Goal: Transaction & Acquisition: Purchase product/service

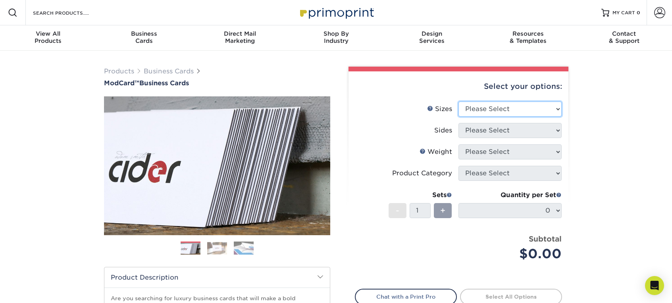
click at [497, 111] on select "Please Select 1.5" x 3.5" - Mini 1.75" x 3.5" - Mini 2" x 2" - Square 2" x 3" -…" at bounding box center [509, 109] width 103 height 15
select select "2.00x3.50"
click at [458, 102] on select "Please Select 1.5" x 3.5" - Mini 1.75" x 3.5" - Mini 2" x 2" - Square 2" x 3" -…" at bounding box center [509, 109] width 103 height 15
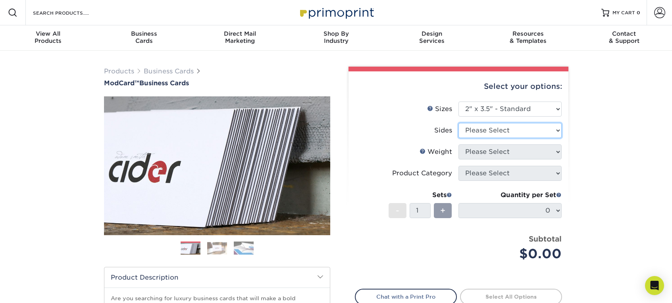
click at [510, 129] on select "Please Select Print Both Sides Print Front Only" at bounding box center [509, 130] width 103 height 15
select select "13abbda7-1d64-4f25-8bb2-c179b224825d"
click at [458, 123] on select "Please Select Print Both Sides Print Front Only" at bounding box center [509, 130] width 103 height 15
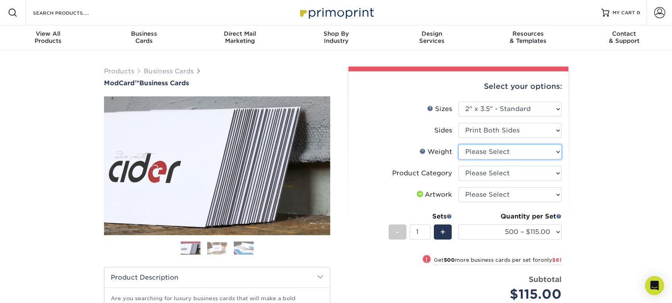
click at [503, 152] on select "Please Select 32PTUCBLK" at bounding box center [509, 151] width 103 height 15
select select "32PTUCBLK"
click at [458, 144] on select "Please Select 32PTUCBLK" at bounding box center [509, 151] width 103 height 15
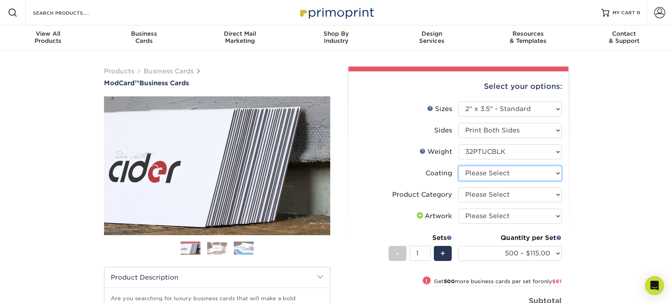
click at [486, 174] on select at bounding box center [509, 173] width 103 height 15
select select "3e7618de-abca-4bda-9f97-8b9129e913d8"
click at [458, 166] on select at bounding box center [509, 173] width 103 height 15
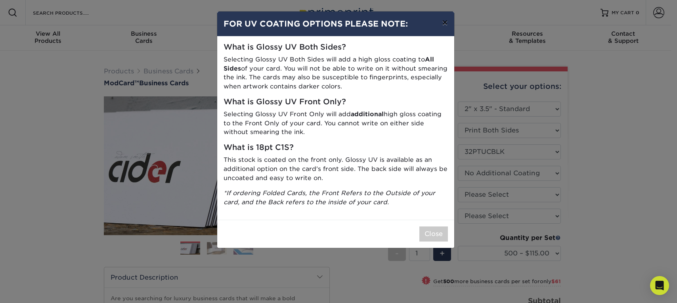
click at [442, 17] on button "×" at bounding box center [445, 23] width 18 height 22
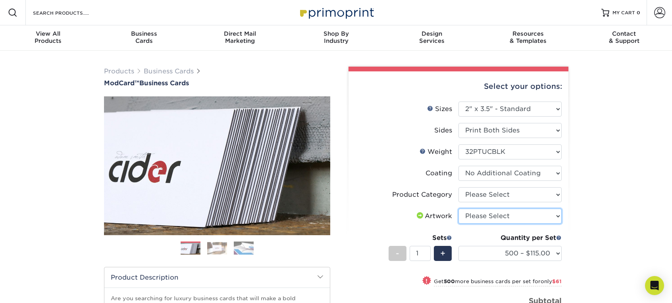
click at [511, 219] on select "Please Select I will upload files I need a design - $100" at bounding box center [509, 216] width 103 height 15
select select "upload"
click at [458, 209] on select "Please Select I will upload files I need a design - $100" at bounding box center [509, 216] width 103 height 15
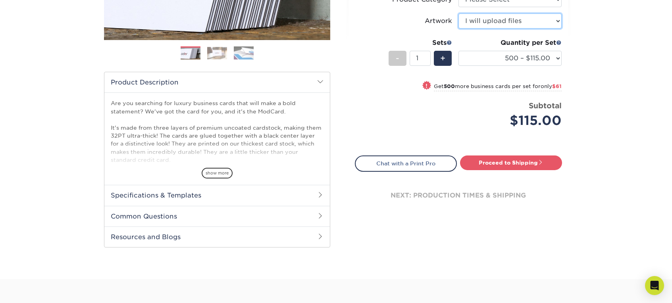
scroll to position [198, 0]
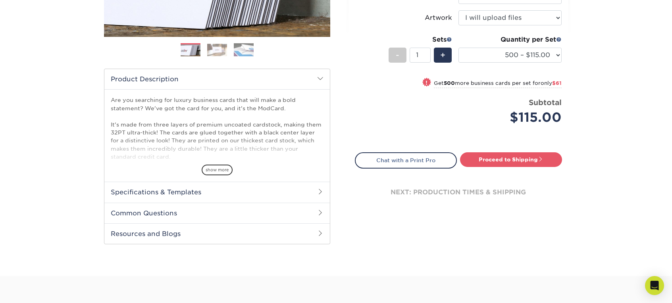
click at [237, 192] on h2 "Specifications & Templates" at bounding box center [216, 192] width 225 height 21
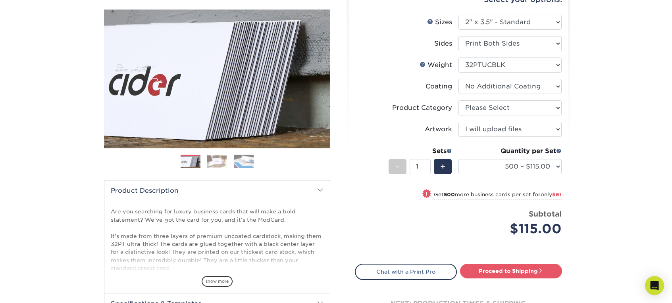
scroll to position [79, 0]
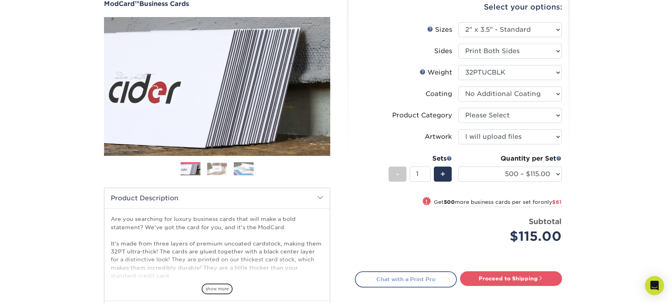
click at [382, 280] on link "Chat with a Print Pro" at bounding box center [406, 279] width 102 height 16
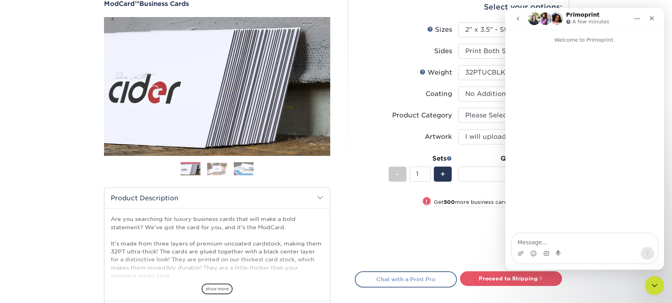
scroll to position [0, 0]
click at [213, 288] on span "show more" at bounding box center [216, 289] width 31 height 11
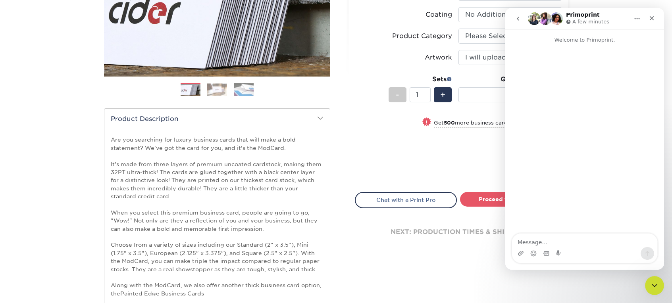
scroll to position [198, 0]
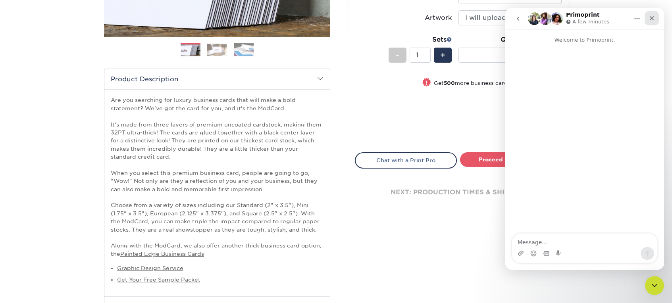
click at [649, 16] on icon "Close" at bounding box center [651, 18] width 6 height 6
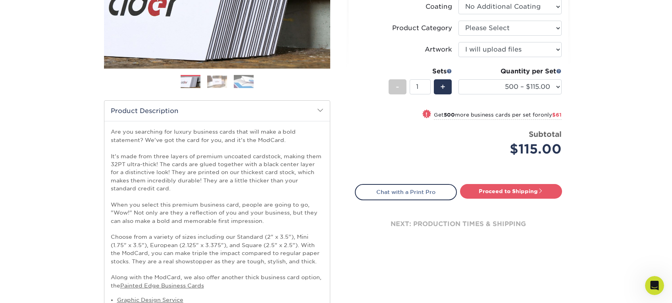
scroll to position [79, 0]
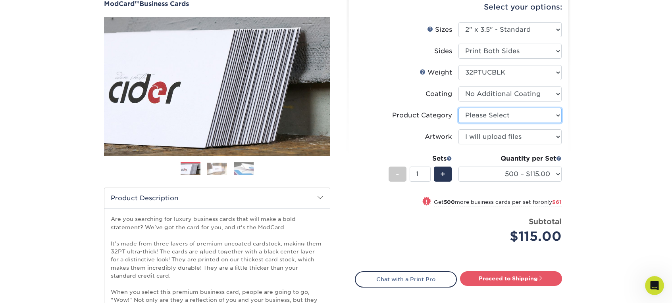
click at [501, 121] on select "Please Select Business Cards" at bounding box center [509, 115] width 103 height 15
select select "3b5148f1-0588-4f88-a218-97bcfdce65c1"
click at [458, 108] on select "Please Select Business Cards" at bounding box center [509, 115] width 103 height 15
click at [528, 93] on select at bounding box center [509, 93] width 103 height 15
select select "-1"
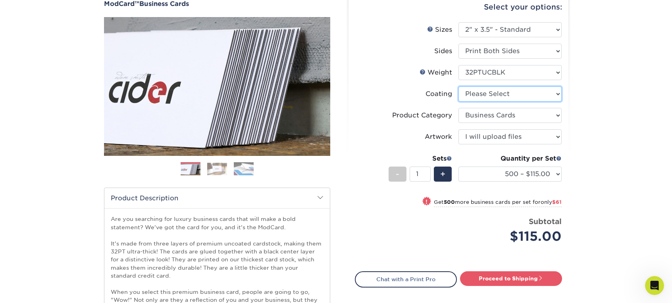
click at [458, 86] on select at bounding box center [509, 93] width 103 height 15
select select
select select "-1"
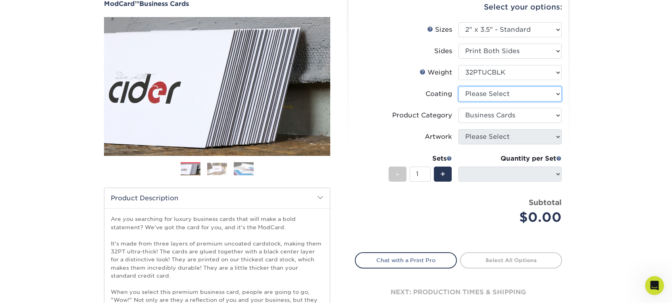
click at [501, 90] on select at bounding box center [509, 93] width 103 height 15
select select "3e7618de-abca-4bda-9f97-8b9129e913d8"
click at [458, 86] on select at bounding box center [509, 93] width 103 height 15
select select "-1"
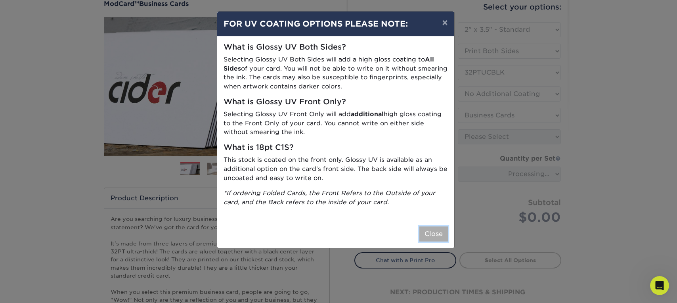
click at [427, 230] on button "Close" at bounding box center [434, 233] width 29 height 15
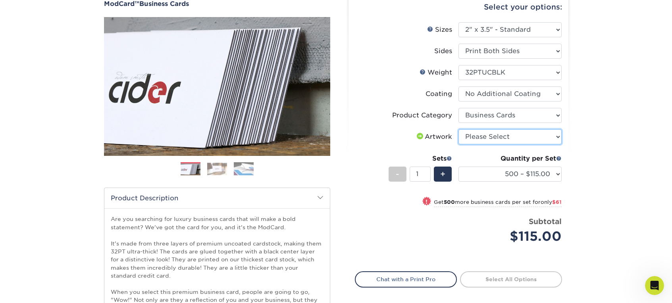
click at [514, 136] on select "Please Select I will upload files I need a design - $100" at bounding box center [509, 136] width 103 height 15
select select "upload"
click at [458, 129] on select "Please Select I will upload files I need a design - $100" at bounding box center [509, 136] width 103 height 15
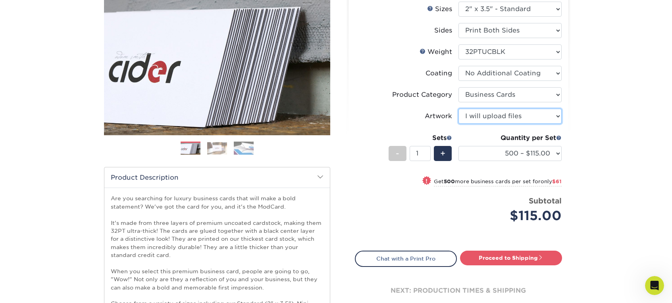
scroll to position [119, 0]
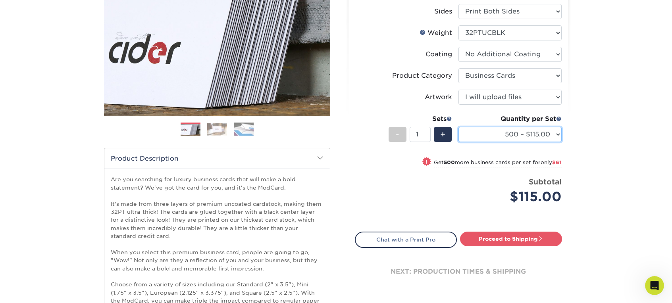
click at [499, 131] on select "500 – $115.00 1000 – $176.00" at bounding box center [509, 134] width 103 height 15
select select "1000 – $176.00"
click at [458, 127] on select "500 – $115.00 1000 – $176.00" at bounding box center [509, 134] width 103 height 15
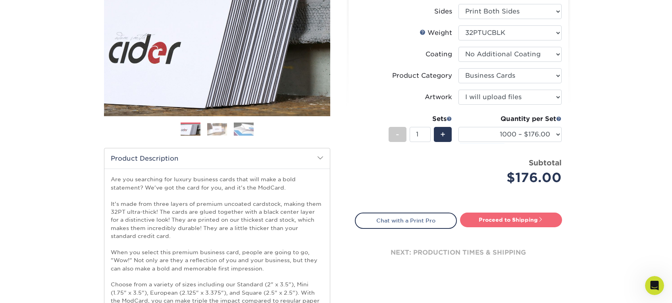
click at [511, 219] on link "Proceed to Shipping" at bounding box center [511, 220] width 102 height 14
type input "Set 1"
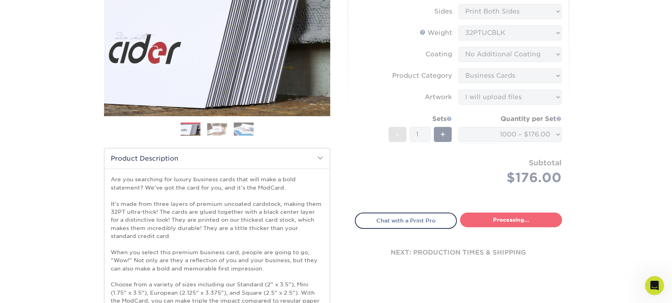
select select "c383c44d-2edd-4fc5-ad7a-8da4d041a964"
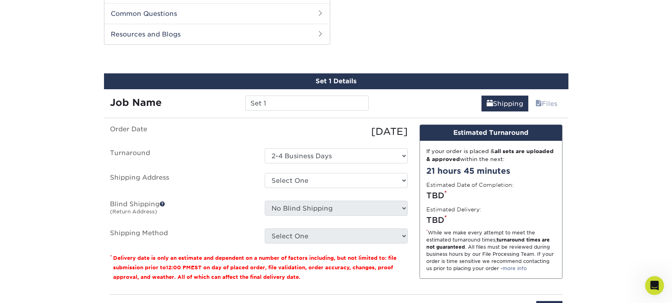
scroll to position [634, 0]
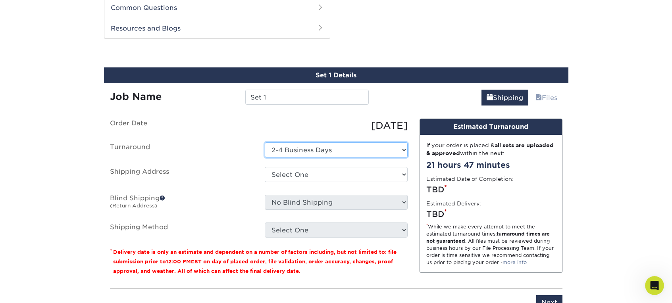
click at [376, 148] on select "Select One 2-4 Business Days" at bounding box center [336, 149] width 143 height 15
click at [228, 166] on ul "Order Date [DATE] [GEOGRAPHIC_DATA] Select One 2-4 Business Days Shipping Addre…" at bounding box center [258, 178] width 297 height 119
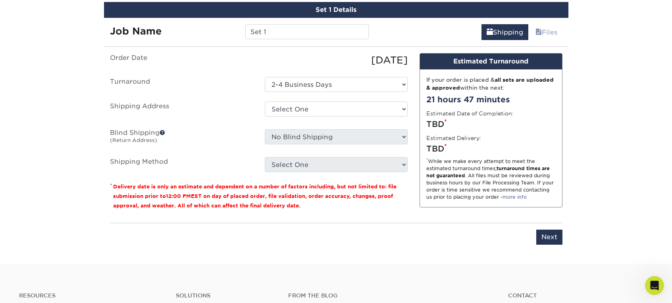
scroll to position [713, 0]
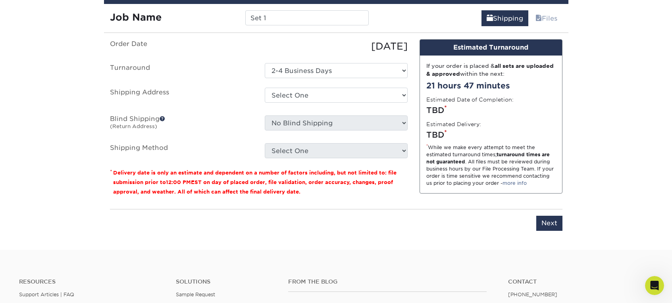
click at [323, 139] on ul "Order Date [DATE] [GEOGRAPHIC_DATA] Select One 2-4 Business Days Shipping Addre…" at bounding box center [258, 98] width 297 height 119
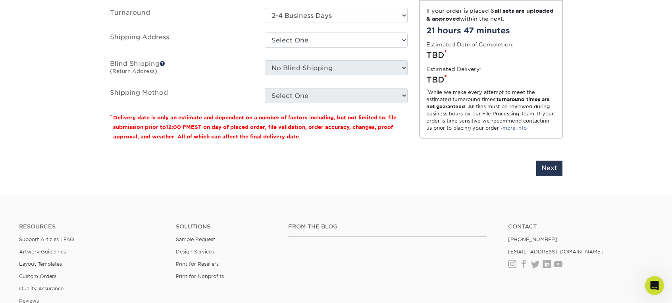
scroll to position [792, 0]
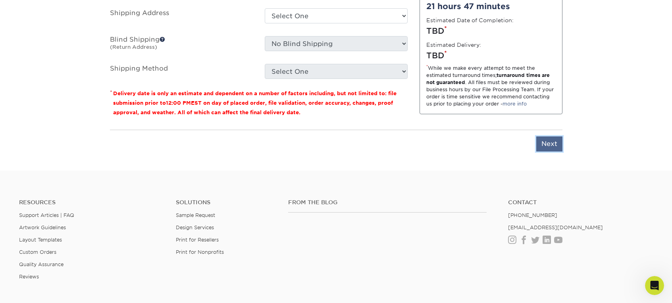
click at [547, 145] on input "Next" at bounding box center [549, 143] width 26 height 15
type input "Next"
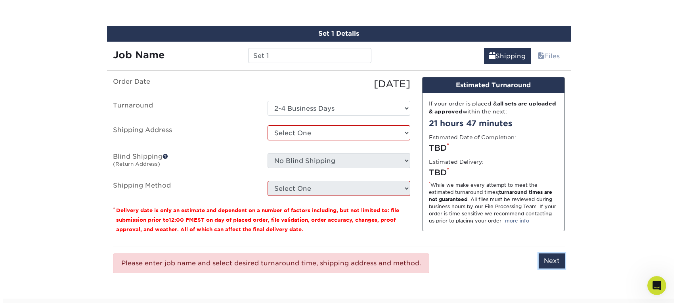
scroll to position [673, 0]
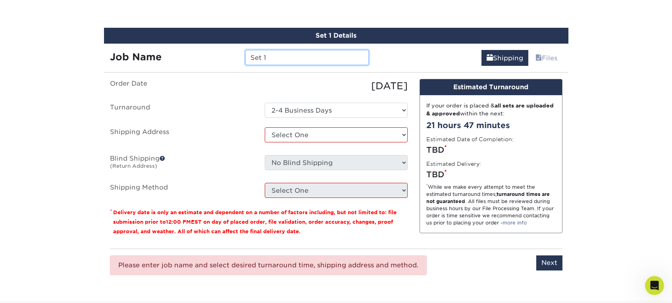
click at [269, 58] on input "Set 1" at bounding box center [306, 57] width 123 height 15
drag, startPoint x: 275, startPoint y: 59, endPoint x: 236, endPoint y: 59, distance: 38.9
click at [236, 59] on div "Job Name Set 1" at bounding box center [239, 57] width 271 height 15
type input "[PERSON_NAME] - [PERSON_NAME]"
click at [566, 265] on div "You've choosen mailing services! If you have a csv address list please upload i…" at bounding box center [336, 185] width 464 height 212
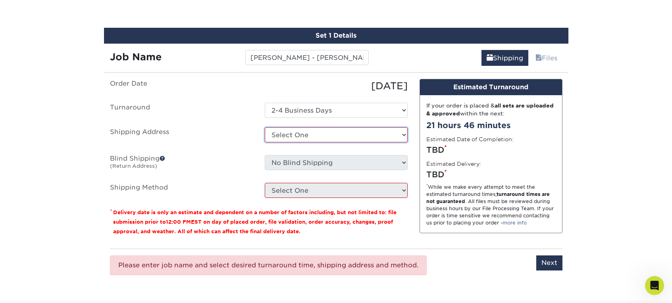
click at [368, 134] on select "Select One + Add New Address - Login" at bounding box center [336, 134] width 143 height 15
select select "newaddress"
click at [265, 127] on select "Select One + Add New Address - Login" at bounding box center [336, 134] width 143 height 15
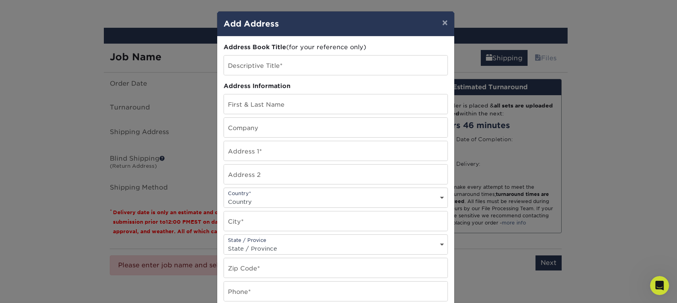
click at [272, 115] on div "Address Book Title (for your reference only) Descriptive Title* Address Informa…" at bounding box center [336, 214] width 224 height 342
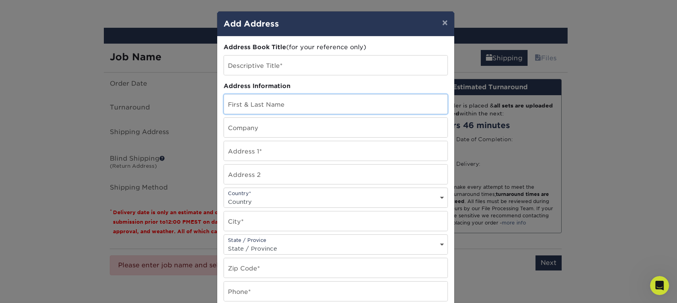
click at [275, 103] on input "text" at bounding box center [336, 103] width 224 height 19
type input "1"
type input "P"
type input "[PERSON_NAME]"
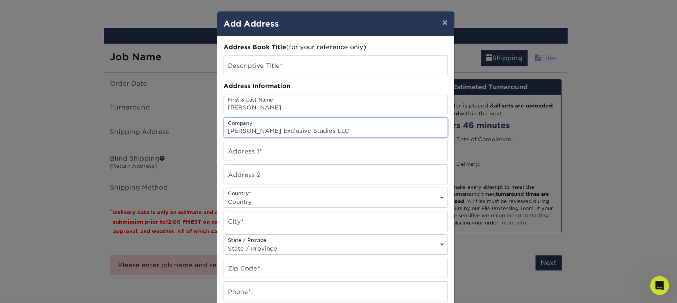
type input "[PERSON_NAME] Exclusive Studios LLC"
type input "[STREET_ADDRESS]"
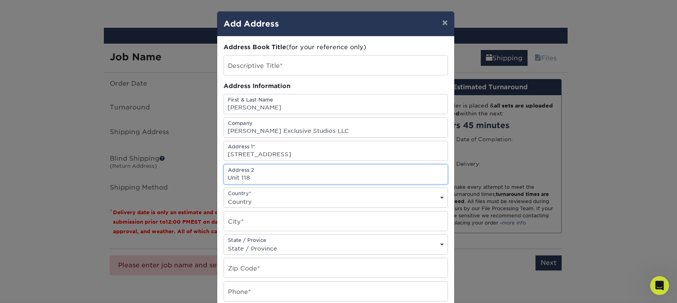
type input "Unit 118"
select select "US"
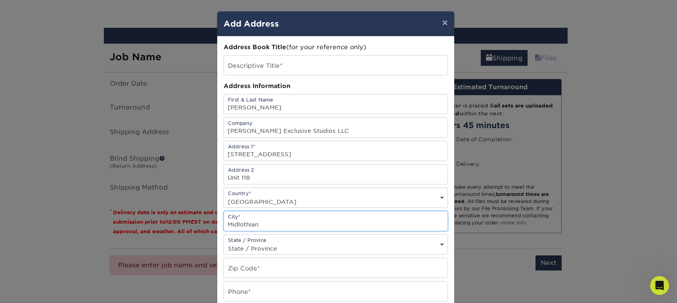
type input "Midlothian"
select select "VA"
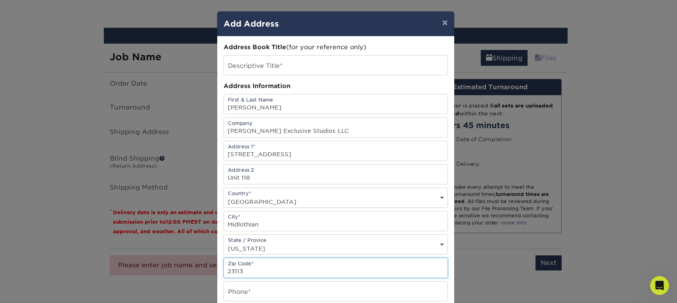
type input "23113"
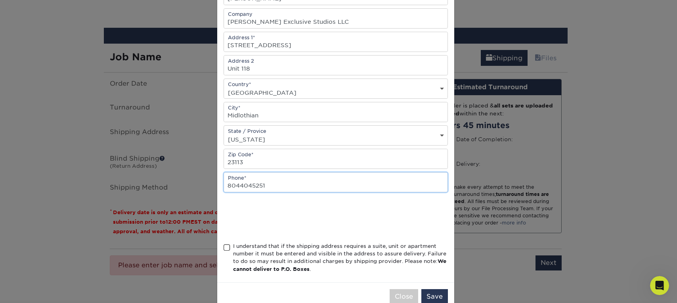
scroll to position [119, 0]
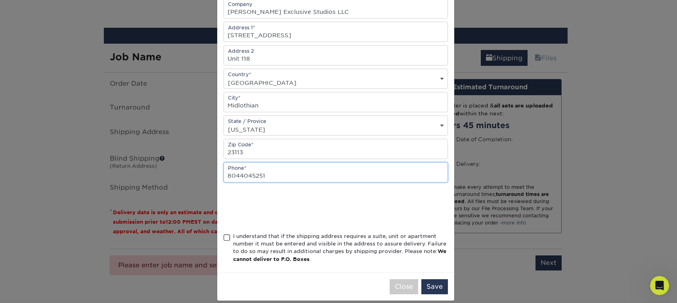
type input "8044045251"
click at [224, 239] on span at bounding box center [227, 238] width 7 height 8
click at [0, 0] on input "I understand that if the shipping address requires a suite, unit or apartment n…" at bounding box center [0, 0] width 0 height 0
click at [434, 286] on button "Save" at bounding box center [435, 286] width 27 height 15
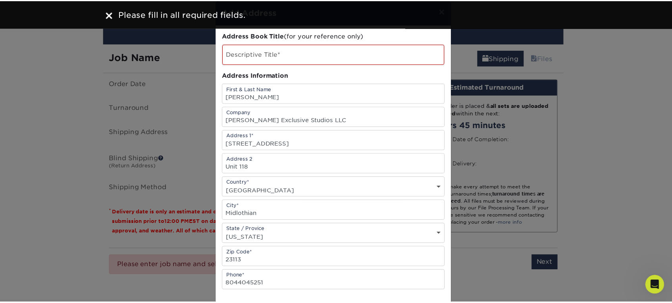
scroll to position [0, 0]
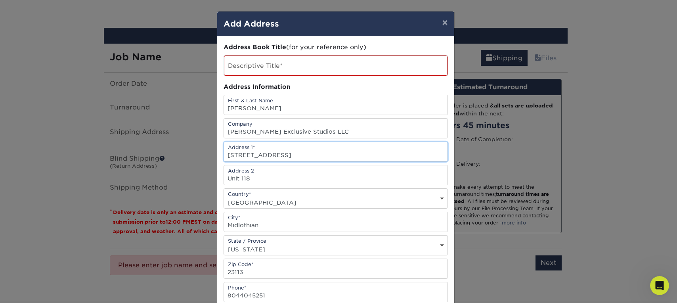
drag, startPoint x: 321, startPoint y: 155, endPoint x: 198, endPoint y: 153, distance: 123.8
click at [198, 153] on div "× Add Address Address Book Title (for your reference only) Descriptive Title* A…" at bounding box center [338, 151] width 677 height 303
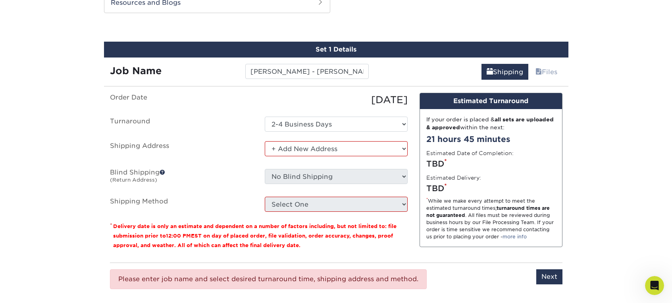
scroll to position [673, 0]
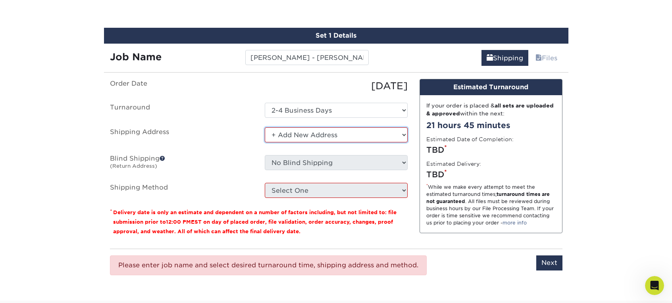
click at [324, 139] on select "Select One + Add New Address - Login" at bounding box center [336, 134] width 143 height 15
click at [265, 127] on select "Select One + Add New Address - Login" at bounding box center [336, 134] width 143 height 15
click at [284, 136] on select "Select One + Add New Address - Login" at bounding box center [336, 134] width 143 height 15
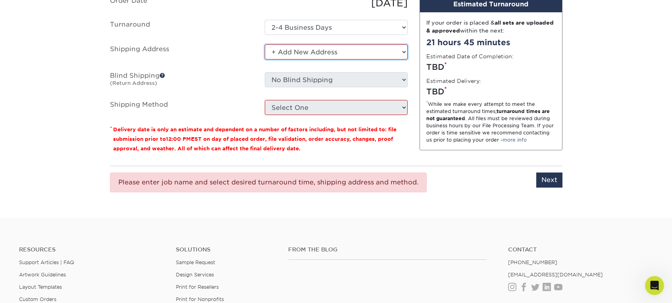
scroll to position [792, 0]
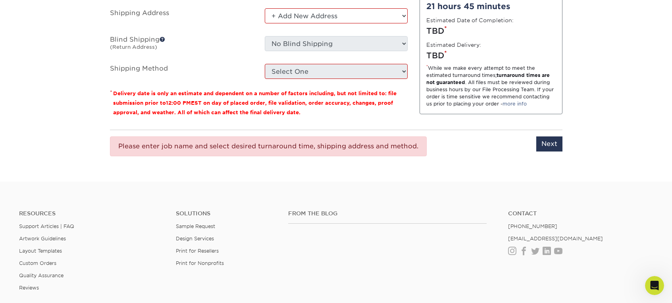
click at [273, 135] on div "Please enter job name and select desired turnaround time, shipping address and …" at bounding box center [336, 146] width 452 height 33
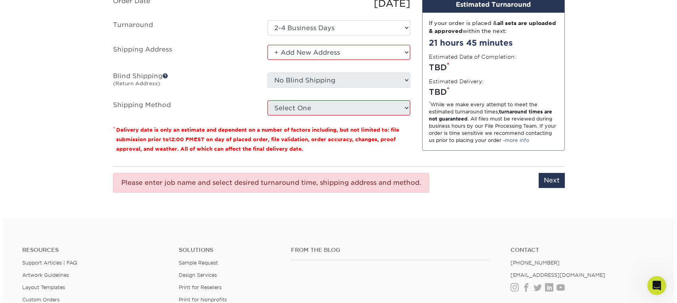
scroll to position [713, 0]
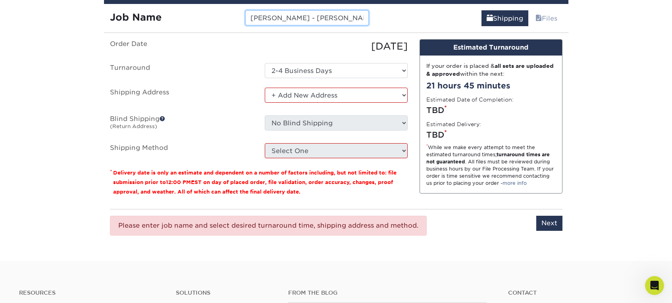
click at [303, 21] on input "[PERSON_NAME] - [PERSON_NAME]" at bounding box center [306, 17] width 123 height 15
type input "[PERSON_NAME] - [PERSON_NAME]"
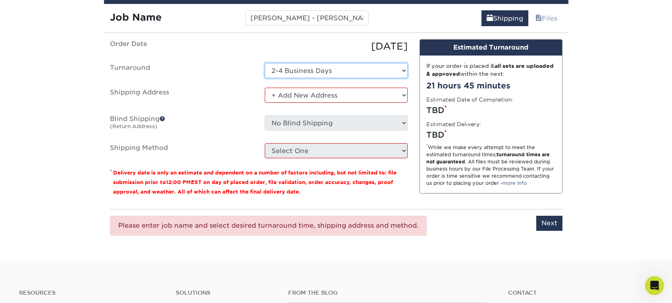
click at [294, 70] on select "Select One 2-4 Business Days" at bounding box center [336, 70] width 143 height 15
click at [294, 107] on ul "Order Date [DATE] [GEOGRAPHIC_DATA] Select One 2-4 Business Days Shipping Addre…" at bounding box center [258, 98] width 297 height 119
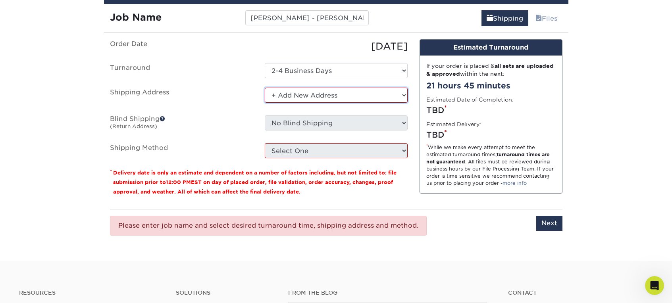
click at [298, 94] on select "Select One + Add New Address - Login" at bounding box center [336, 95] width 143 height 15
click at [248, 130] on label "Blind Shipping (Return Address)" at bounding box center [181, 124] width 155 height 18
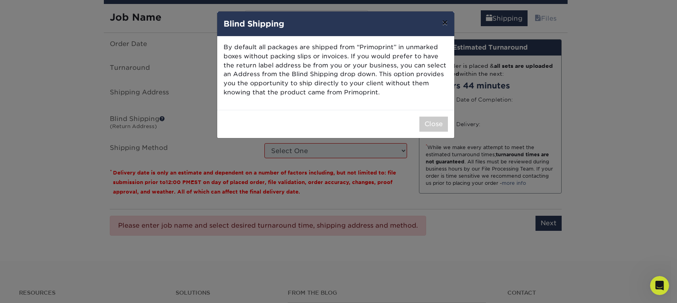
click at [451, 22] on button "×" at bounding box center [445, 23] width 18 height 22
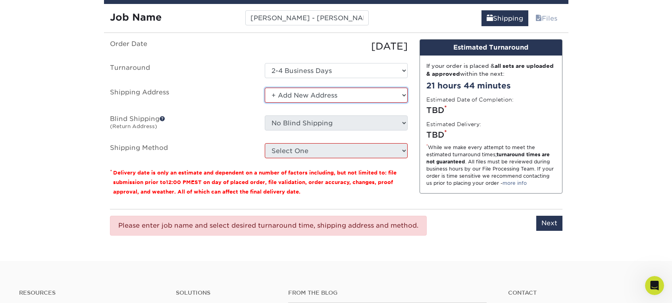
click at [341, 96] on select "Select One + Add New Address - Login" at bounding box center [336, 95] width 143 height 15
click at [265, 88] on select "Select One + Add New Address - Login" at bounding box center [336, 95] width 143 height 15
click at [316, 88] on select "Select One + Add New Address - Login" at bounding box center [336, 95] width 143 height 15
click at [265, 88] on select "Select One + Add New Address - Login" at bounding box center [336, 95] width 143 height 15
click at [319, 92] on select "Select One + Add New Address - Login" at bounding box center [336, 95] width 143 height 15
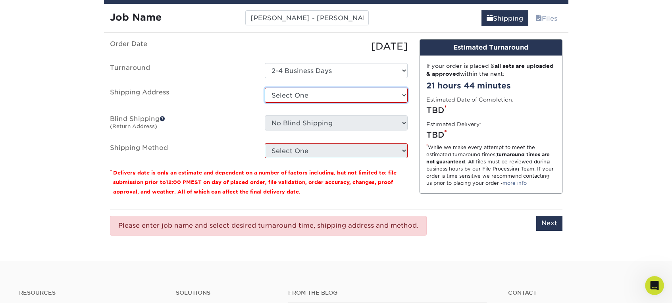
select select "newaddress"
click at [265, 88] on select "Select One + Add New Address - Login" at bounding box center [336, 95] width 143 height 15
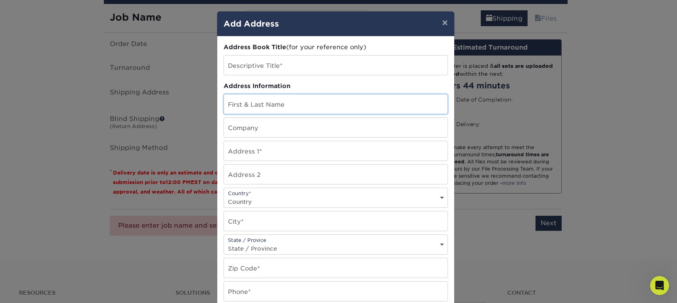
click at [267, 102] on input "text" at bounding box center [336, 103] width 224 height 19
type input "[PERSON_NAME]"
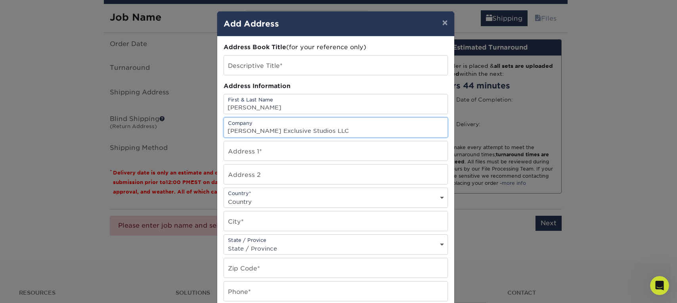
type input "[PERSON_NAME] Exclusive Studios LLC"
type input "[STREET_ADDRESS]"
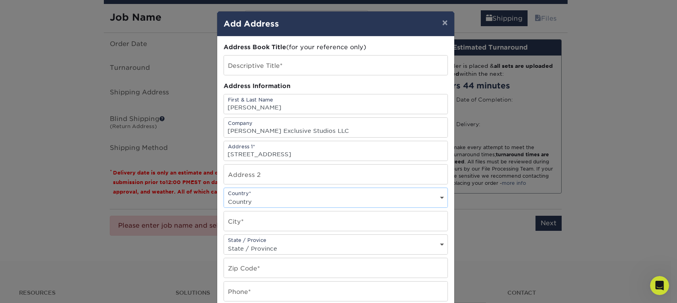
select select "US"
type input "Midlothian"
select select "VA"
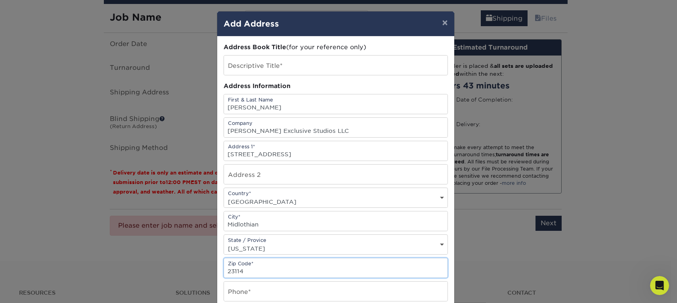
type input "23114"
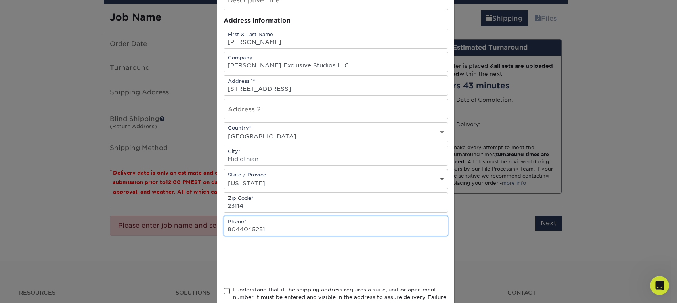
scroll to position [79, 0]
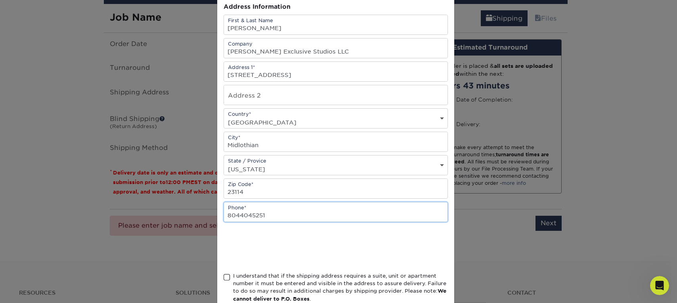
type input "8044045251"
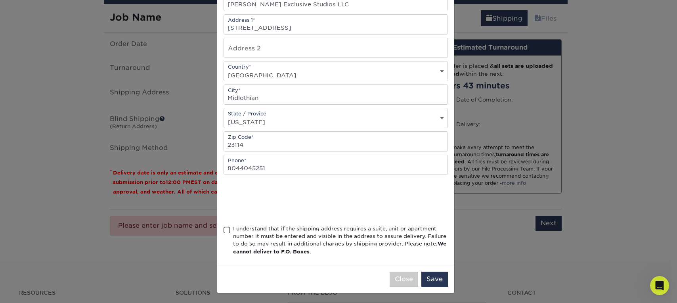
scroll to position [128, 0]
click at [227, 230] on div "I understand that if the shipping address requires a suite, unit or apartment n…" at bounding box center [336, 240] width 224 height 34
drag, startPoint x: 223, startPoint y: 227, endPoint x: 239, endPoint y: 245, distance: 23.6
click at [224, 227] on span at bounding box center [227, 229] width 7 height 8
click at [0, 0] on input "I understand that if the shipping address requires a suite, unit or apartment n…" at bounding box center [0, 0] width 0 height 0
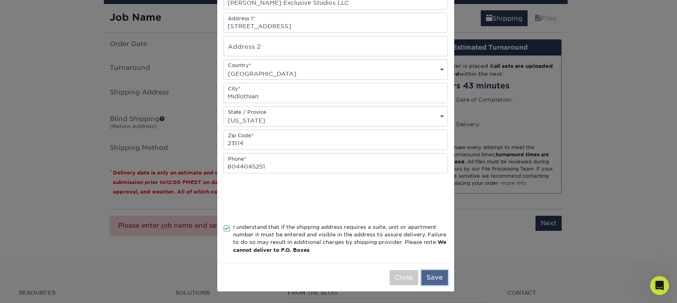
click at [433, 276] on button "Save" at bounding box center [435, 277] width 27 height 15
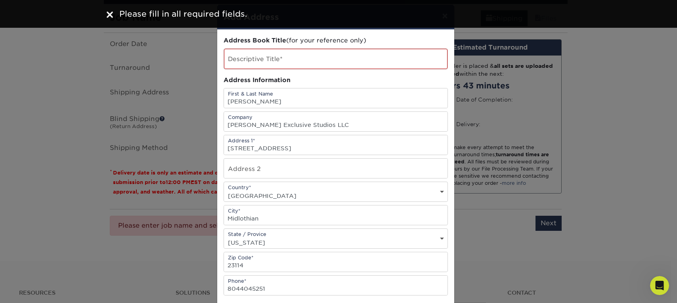
scroll to position [0, 0]
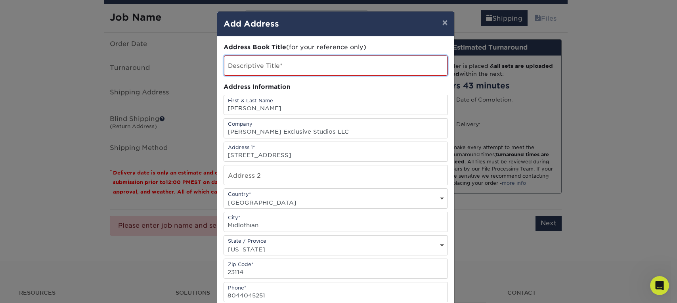
click at [274, 63] on input "text" at bounding box center [336, 66] width 224 height 20
type input "p"
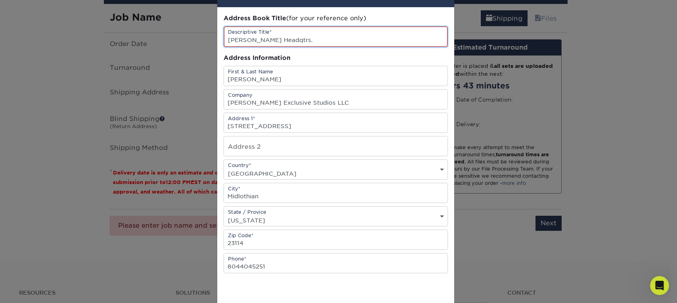
scroll to position [129, 0]
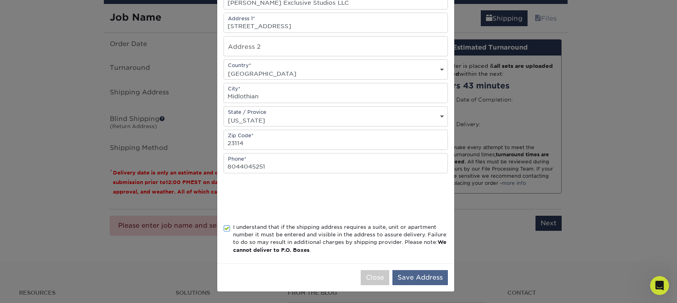
type input "[PERSON_NAME] Headqtrs."
click at [408, 279] on button "Save Address" at bounding box center [421, 277] width 56 height 15
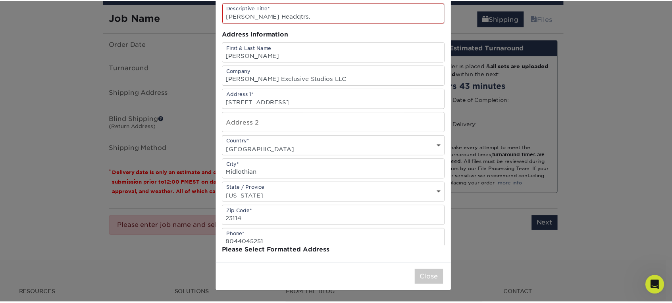
scroll to position [0, 0]
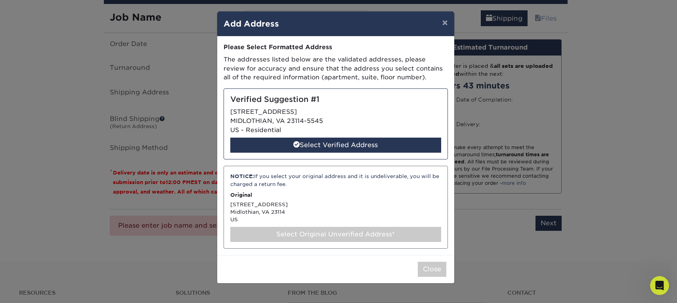
click at [374, 106] on div "Verified Suggestion #1 [STREET_ADDRESS][PERSON_NAME] US - Residential Select Ve…" at bounding box center [336, 123] width 224 height 71
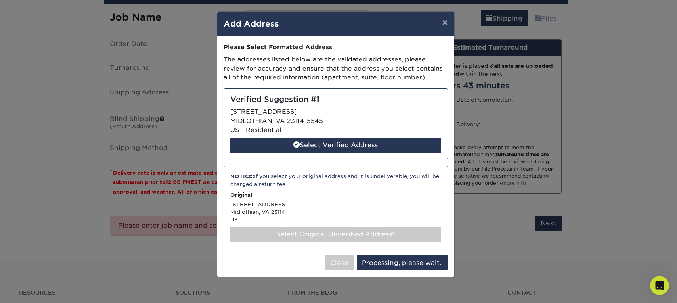
select select "286464"
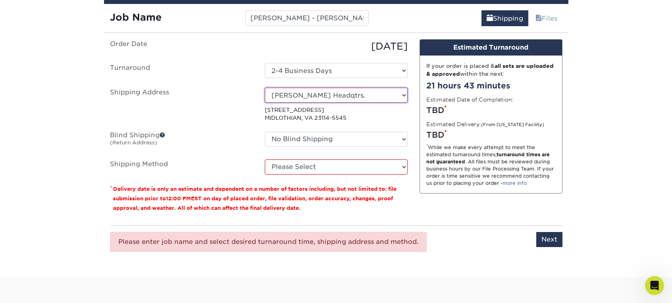
click at [323, 94] on select "Select One [PERSON_NAME] Headqtrs. + Add New Address - Login" at bounding box center [336, 95] width 143 height 15
click at [265, 88] on select "Select One [PERSON_NAME] Headqtrs. + Add New Address - Login" at bounding box center [336, 95] width 143 height 15
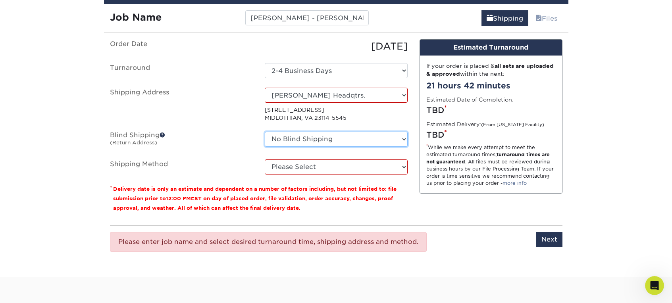
click at [299, 141] on select "No Blind Shipping + Add New Address" at bounding box center [336, 139] width 143 height 15
click at [210, 140] on label "Blind Shipping (Return Address)" at bounding box center [181, 141] width 155 height 18
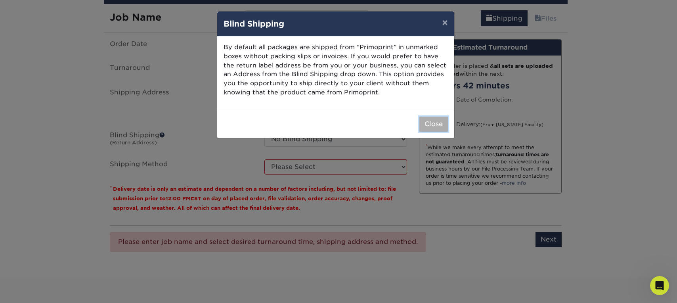
click at [441, 123] on button "Close" at bounding box center [434, 124] width 29 height 15
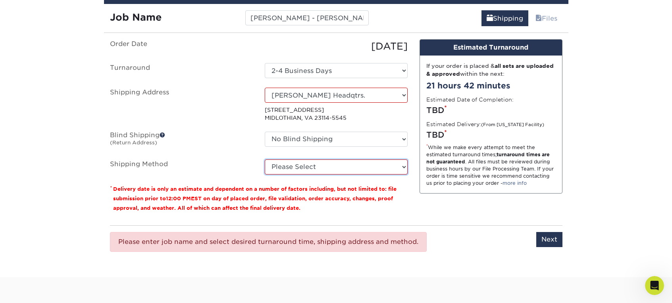
click at [291, 169] on select "Please Select Ground Shipping (+$8.96) 3 Day Shipping Service (+$33.78) 2 Day A…" at bounding box center [336, 166] width 143 height 15
select select "03"
click at [265, 159] on select "Please Select Ground Shipping (+$8.96) 3 Day Shipping Service (+$33.78) 2 Day A…" at bounding box center [336, 166] width 143 height 15
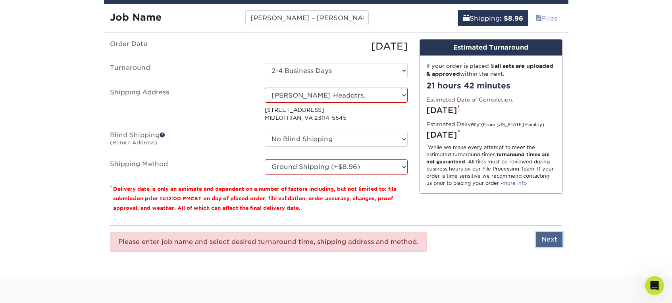
click at [549, 239] on input "Next" at bounding box center [549, 239] width 26 height 15
